Goal: Task Accomplishment & Management: Use online tool/utility

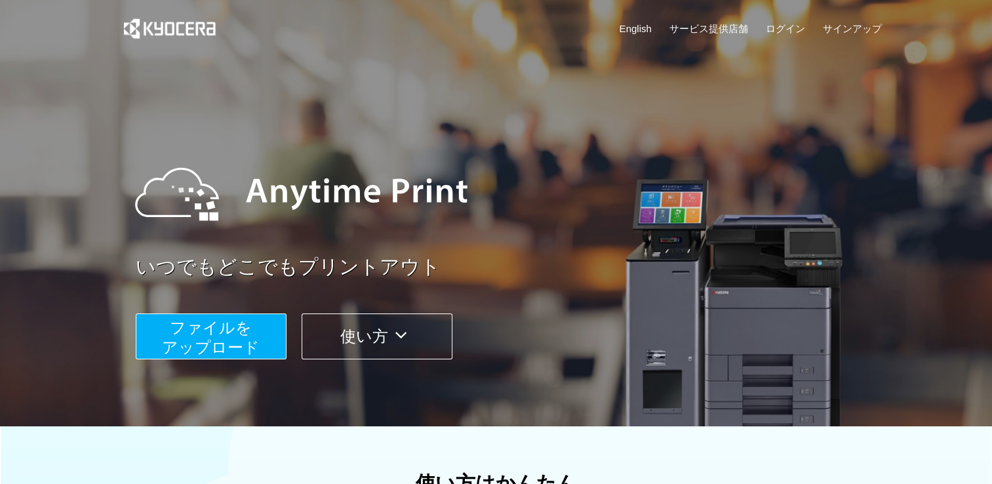
click at [252, 322] on button "ファイルを ​​アップロード" at bounding box center [211, 336] width 151 height 46
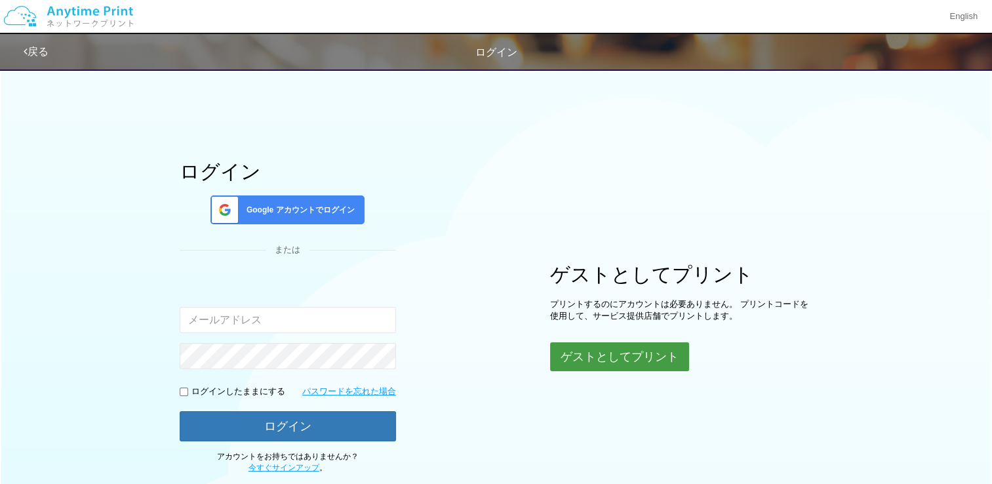
click at [672, 350] on button "ゲストとしてプリント" at bounding box center [619, 356] width 139 height 29
click at [660, 368] on button "ゲストとしてプリント" at bounding box center [619, 356] width 139 height 29
click at [802, 344] on div "ゲストとしてプリント プリントするのにアカウントは必要ありません。 プリントコードを使用して、サービス提供店舗でプリントします。 ゲストとしてプリント" at bounding box center [681, 317] width 262 height 109
click at [671, 355] on button "ゲストとしてプリント" at bounding box center [619, 356] width 139 height 29
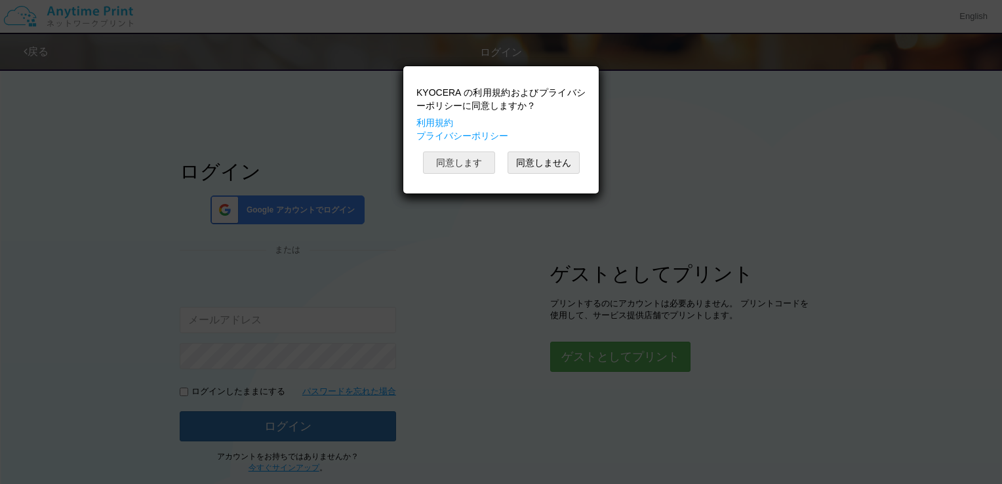
click at [477, 164] on button "同意します" at bounding box center [459, 162] width 72 height 22
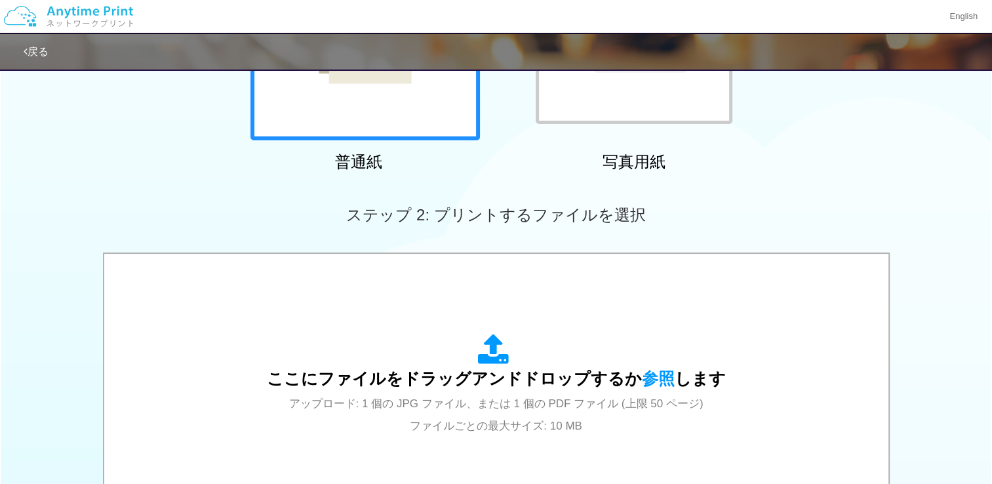
scroll to position [338, 0]
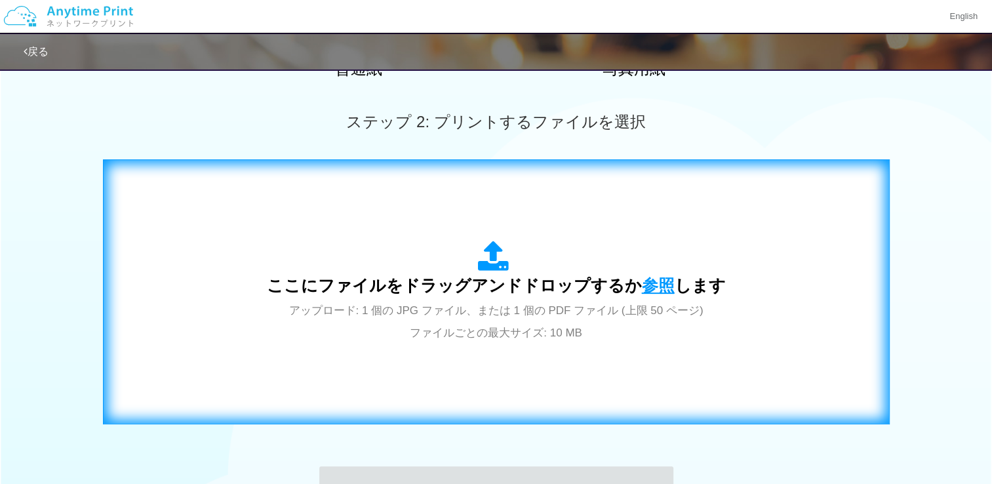
click at [642, 279] on span "参照" at bounding box center [658, 285] width 33 height 18
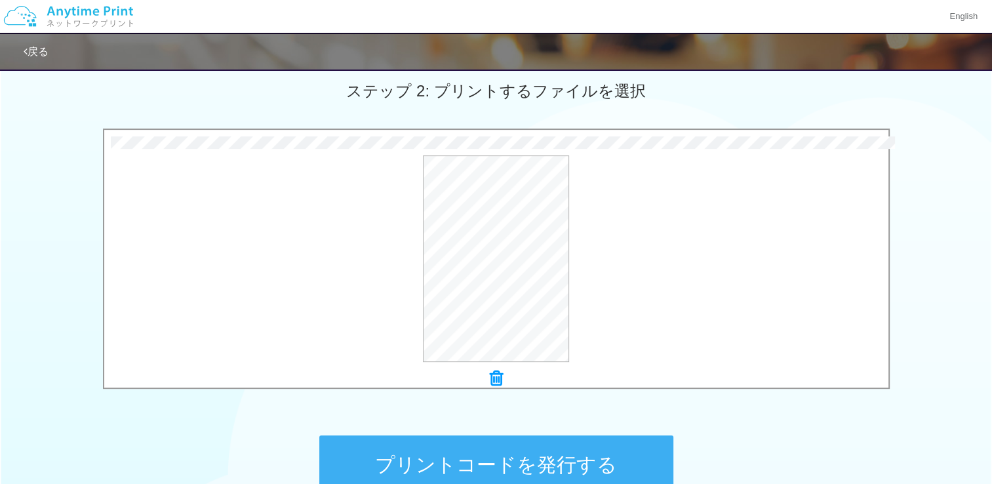
scroll to position [370, 0]
click at [587, 452] on button "プリントコードを発行する" at bounding box center [496, 464] width 354 height 59
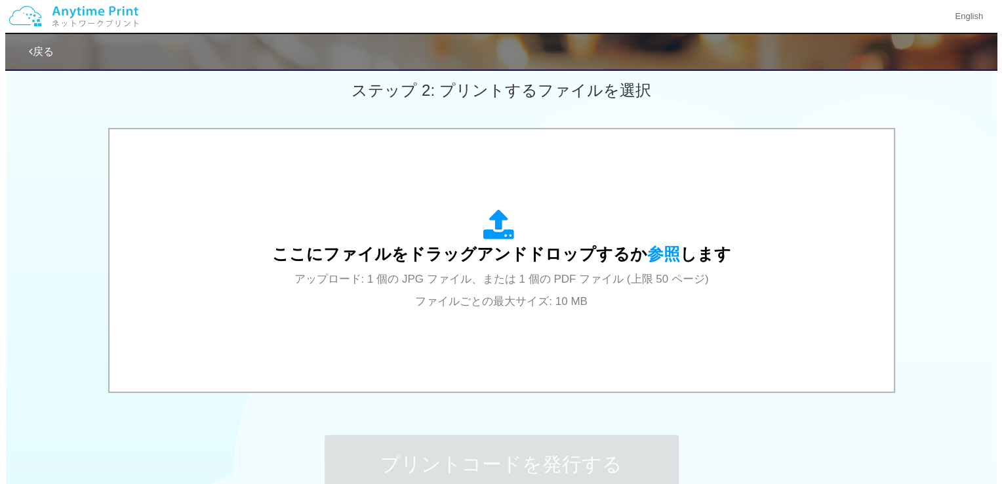
scroll to position [0, 0]
